Goal: Task Accomplishment & Management: Manage account settings

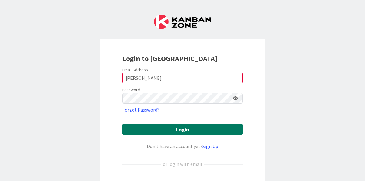
click at [182, 127] on button "Login" at bounding box center [182, 130] width 120 height 12
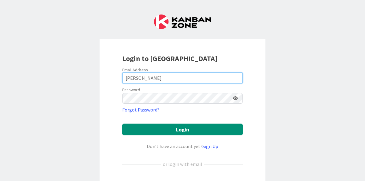
click at [123, 79] on input "[PERSON_NAME]" at bounding box center [182, 78] width 120 height 11
click at [132, 79] on input "[PERSON_NAME]" at bounding box center [182, 78] width 120 height 11
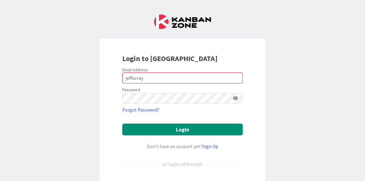
drag, startPoint x: 180, startPoint y: 107, endPoint x: 181, endPoint y: 112, distance: 5.0
click at [181, 112] on form "Email Address jeffurray Password Forgot Password? Login Don’t have an account y…" at bounding box center [182, 137] width 120 height 141
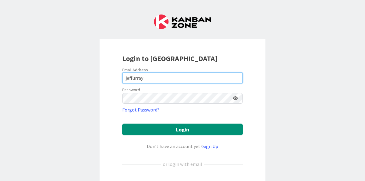
click at [142, 79] on input "jeffurray" at bounding box center [182, 78] width 120 height 11
type input "[PERSON_NAME][EMAIL_ADDRESS][PERSON_NAME][DOMAIN_NAME]"
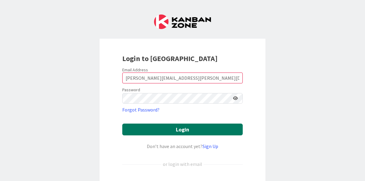
click at [135, 131] on button "Login" at bounding box center [182, 130] width 120 height 12
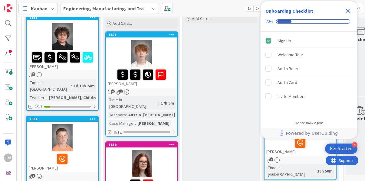
scroll to position [73, 0]
